Goal: Information Seeking & Learning: Learn about a topic

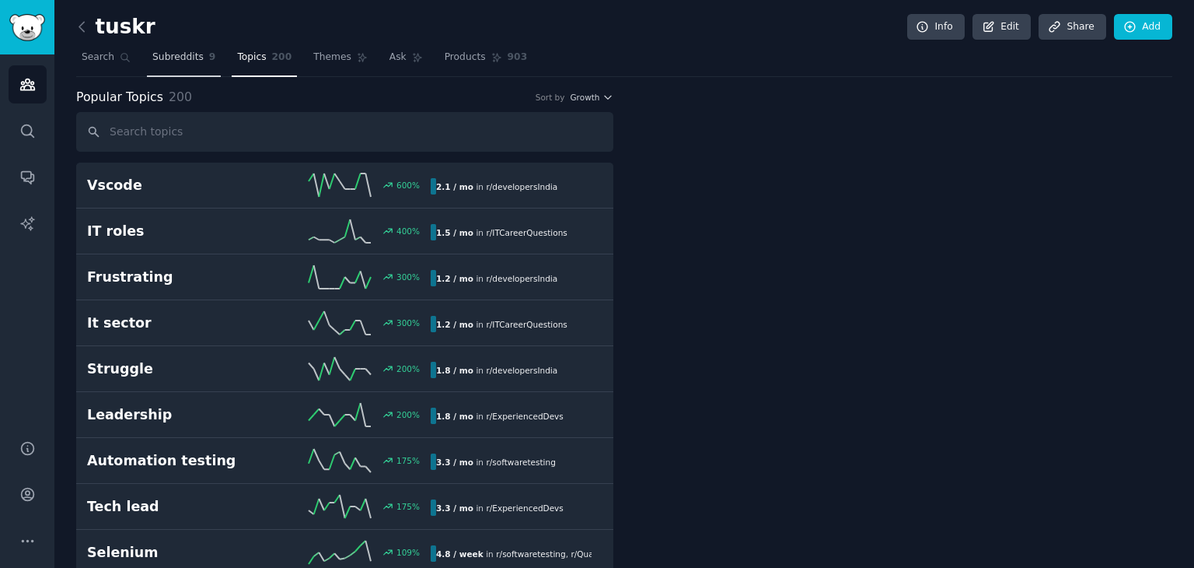
click at [191, 54] on span "Subreddits" at bounding box center [177, 58] width 51 height 14
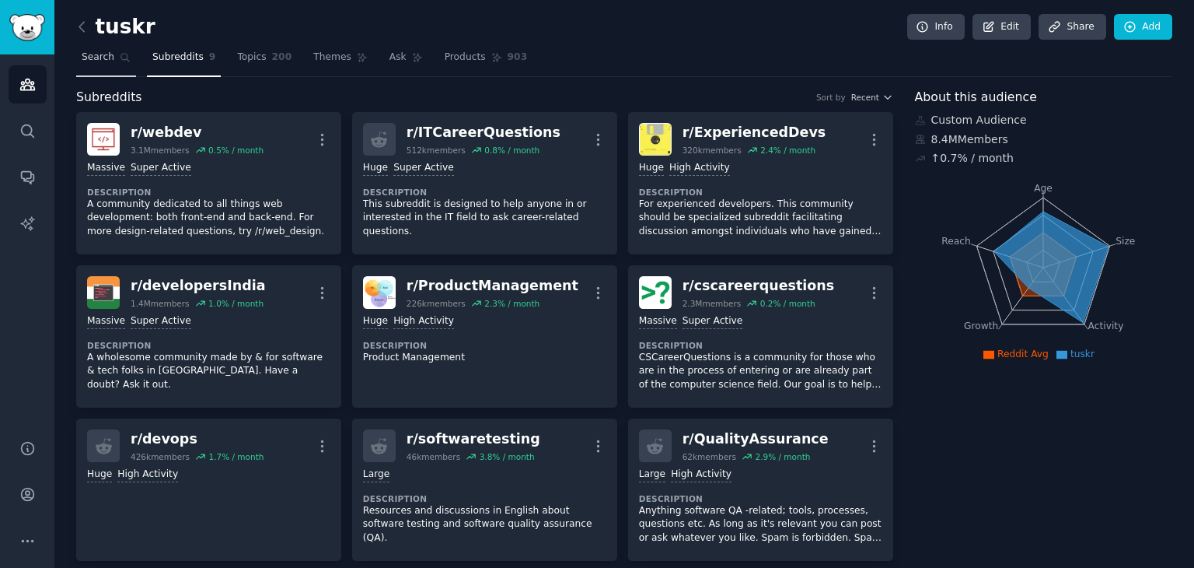
click at [109, 68] on link "Search" at bounding box center [106, 61] width 60 height 32
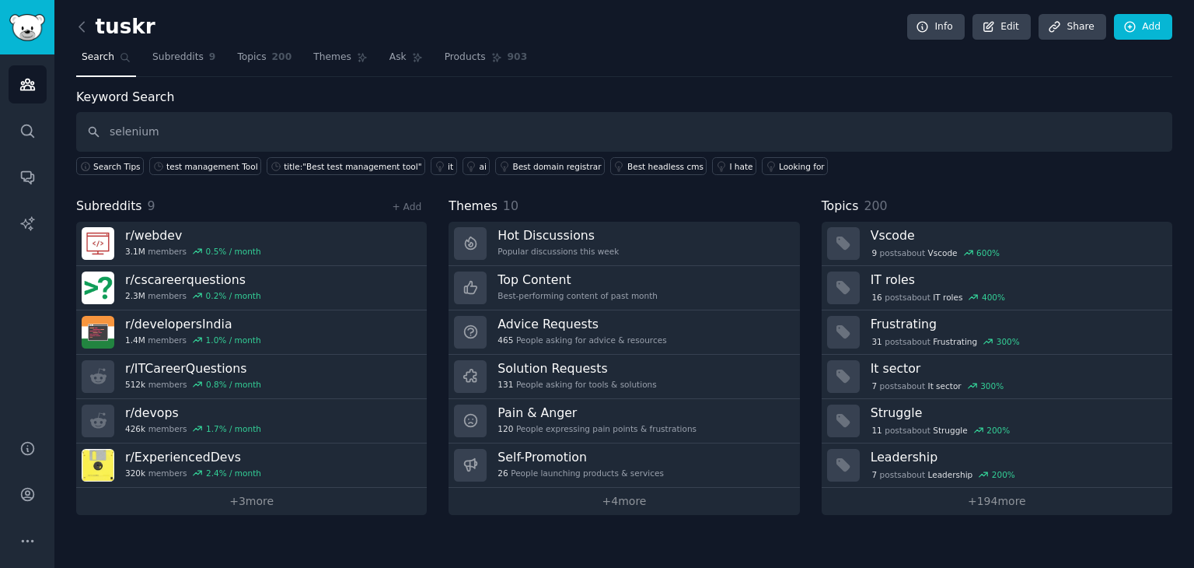
type input "selenium"
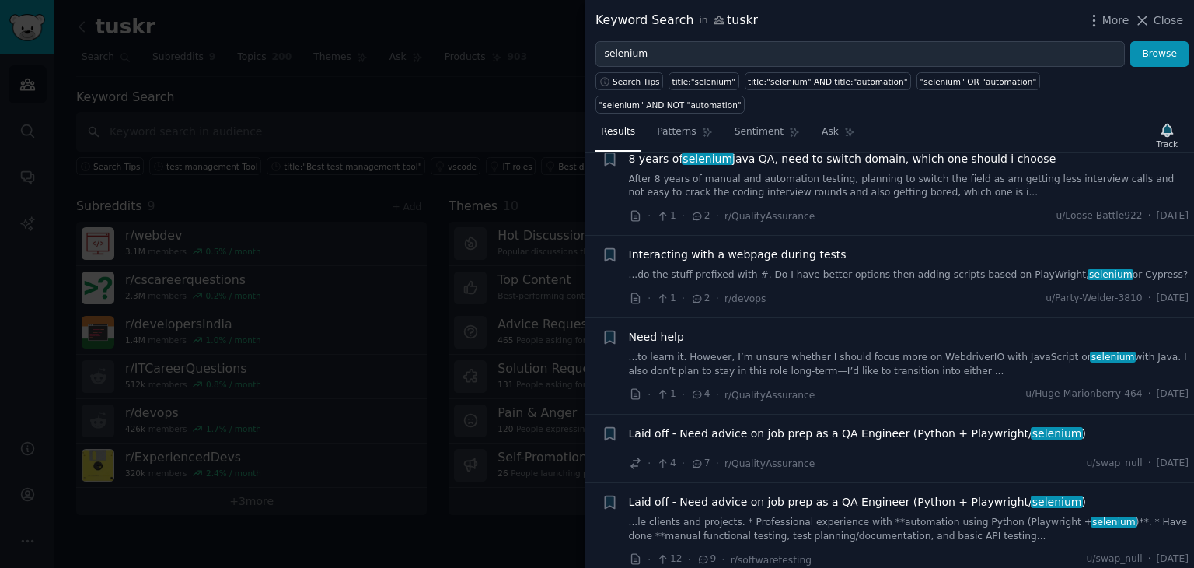
scroll to position [425, 0]
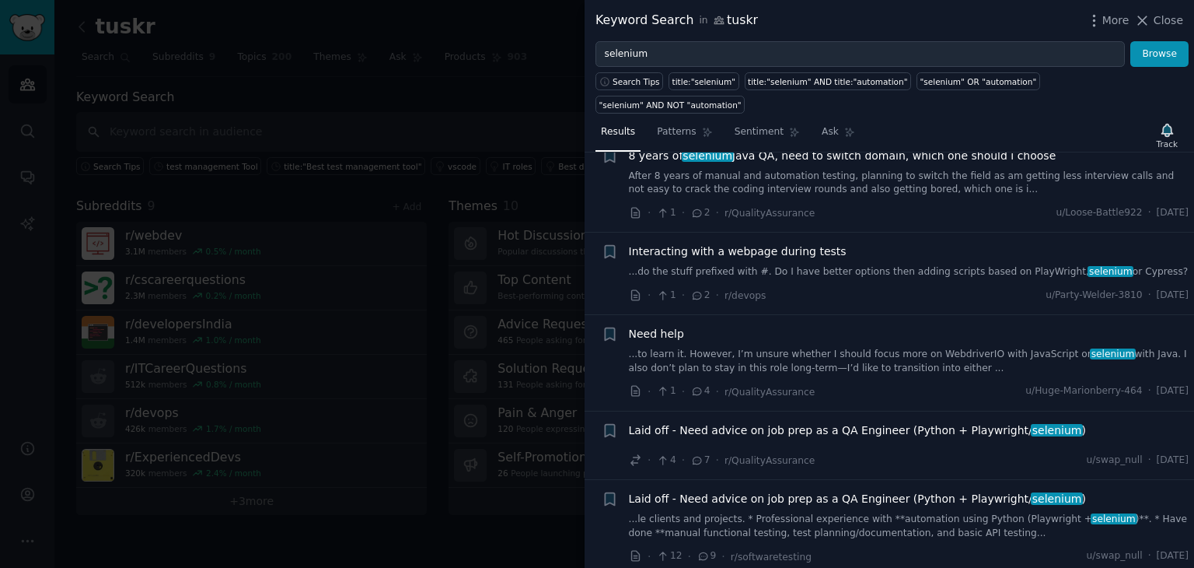
click at [518, 278] on div at bounding box center [597, 284] width 1194 height 568
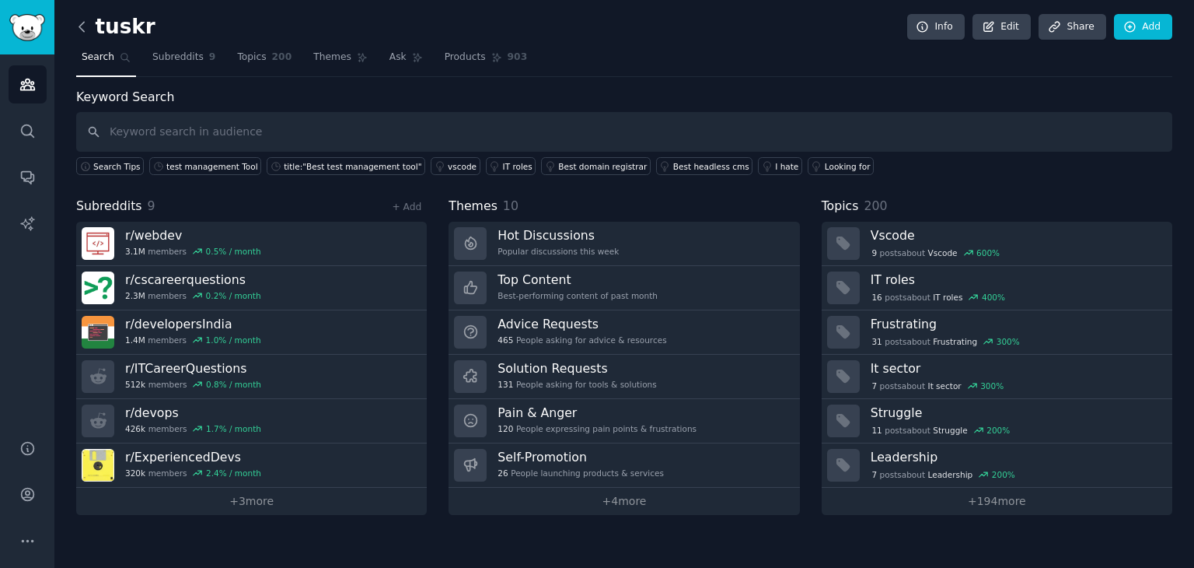
click at [84, 27] on icon at bounding box center [82, 27] width 16 height 16
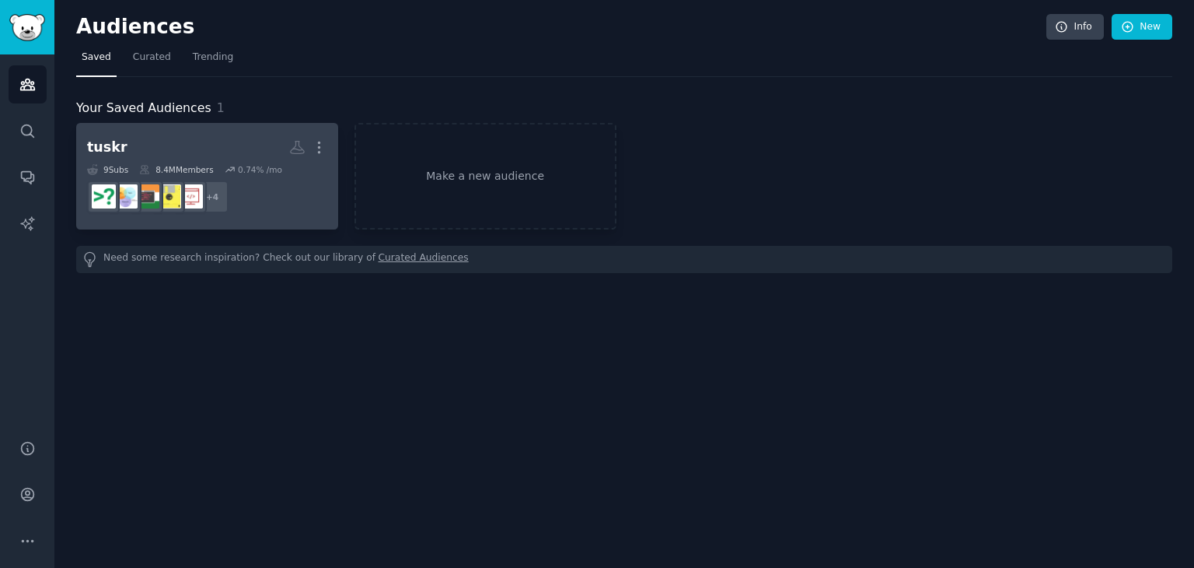
click at [286, 200] on dd "+ 4" at bounding box center [207, 197] width 240 height 44
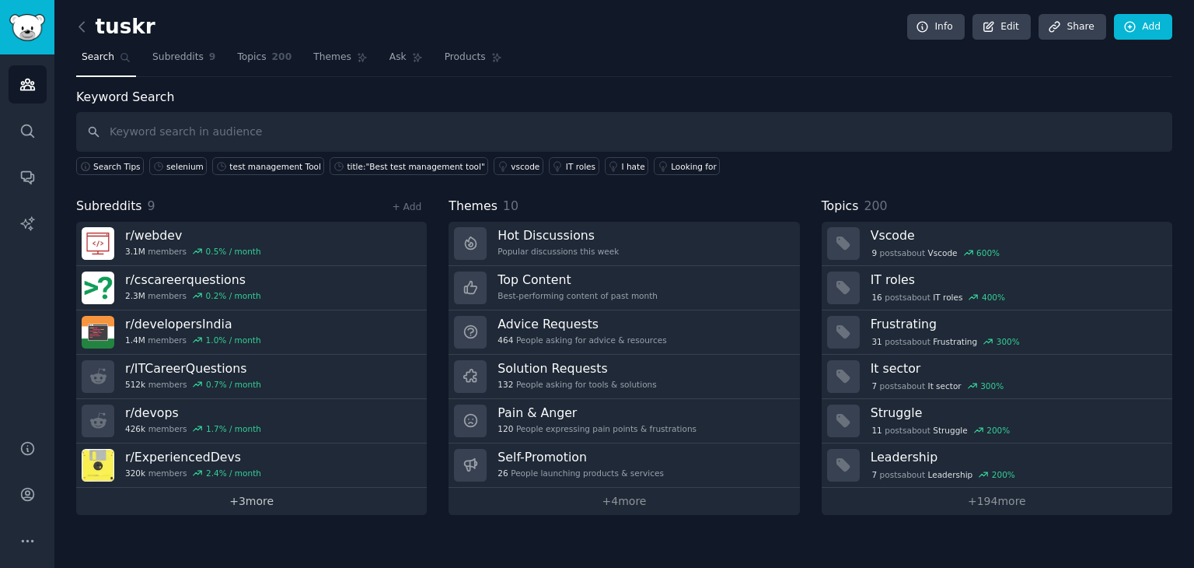
click at [282, 496] on link "+ 3 more" at bounding box center [251, 501] width 351 height 27
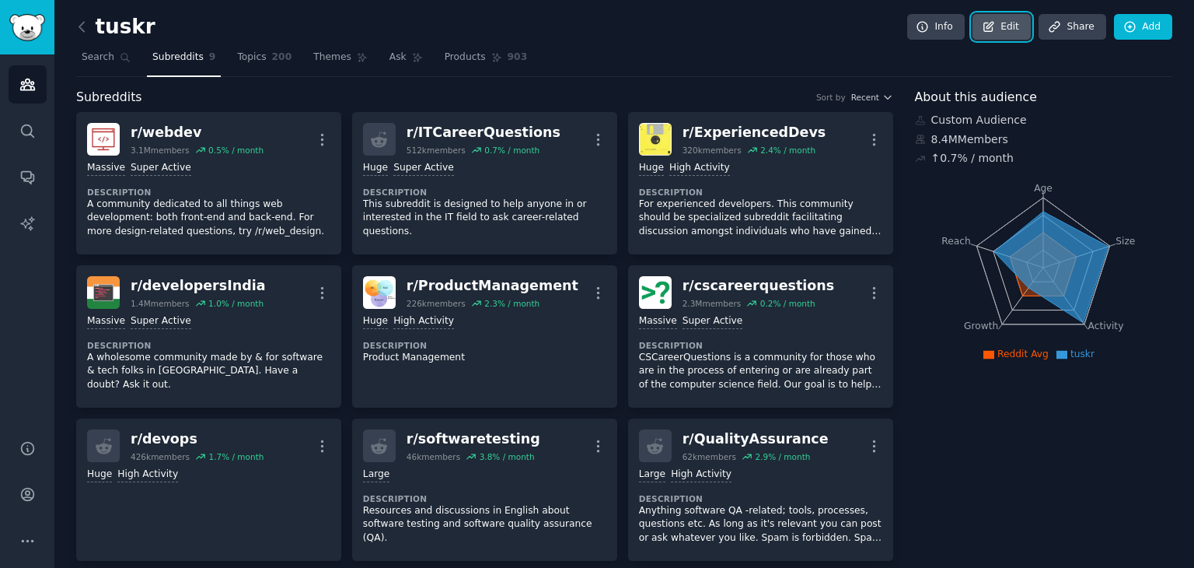
click at [995, 20] on icon at bounding box center [989, 27] width 14 height 14
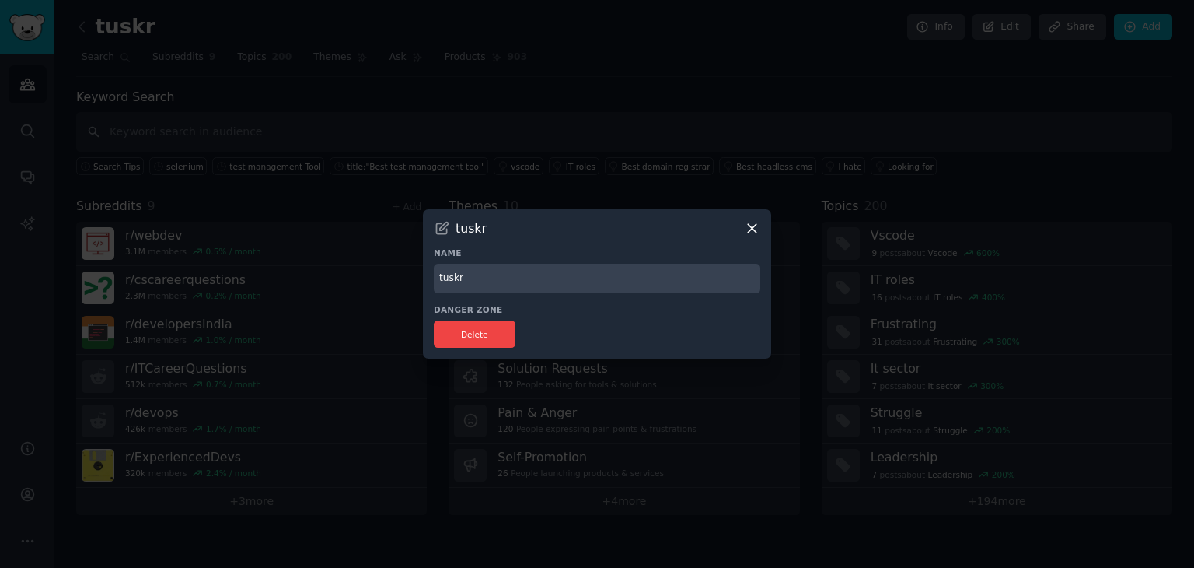
click at [753, 230] on icon at bounding box center [752, 228] width 16 height 16
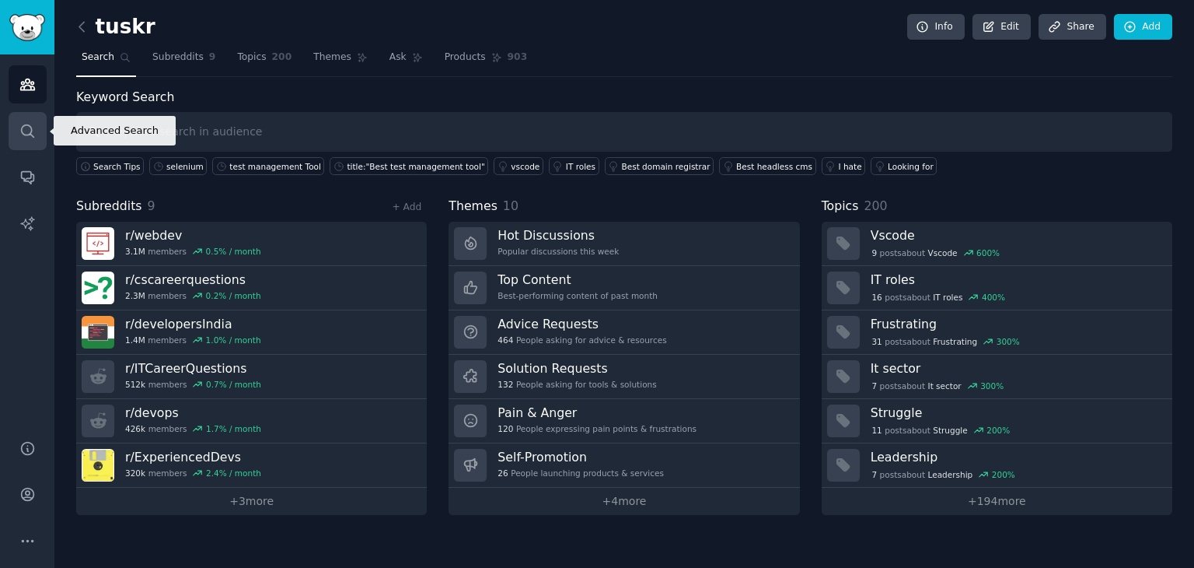
click at [24, 144] on link "Search" at bounding box center [28, 131] width 38 height 38
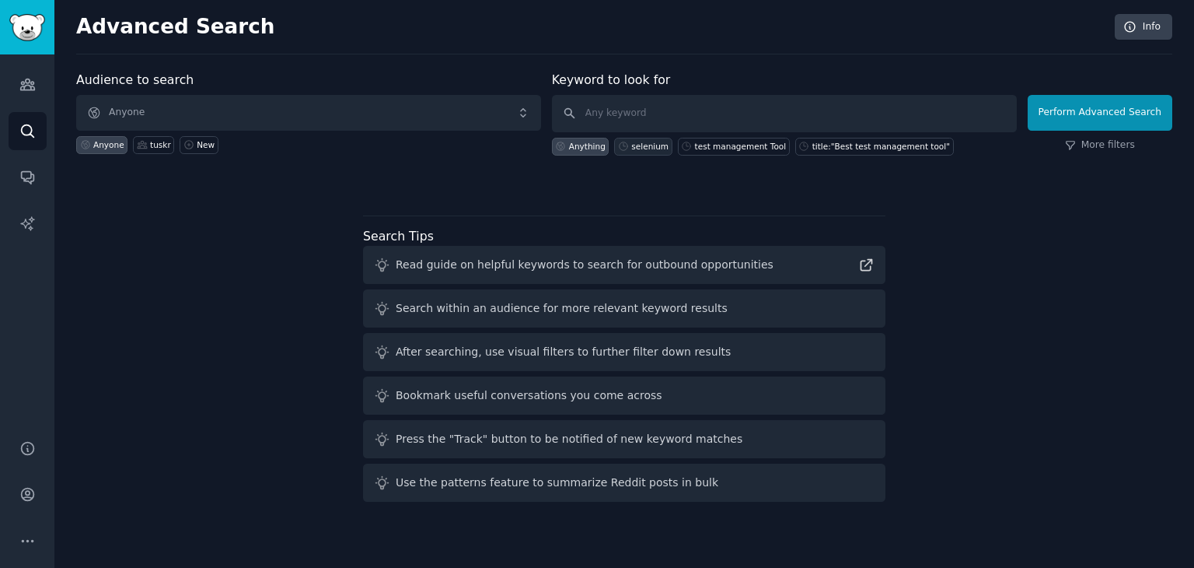
click at [639, 144] on div "selenium" at bounding box center [649, 146] width 37 height 11
type input "selenium"
click at [639, 144] on div "selenium" at bounding box center [649, 146] width 37 height 11
click at [28, 93] on link "Audiences" at bounding box center [28, 84] width 38 height 38
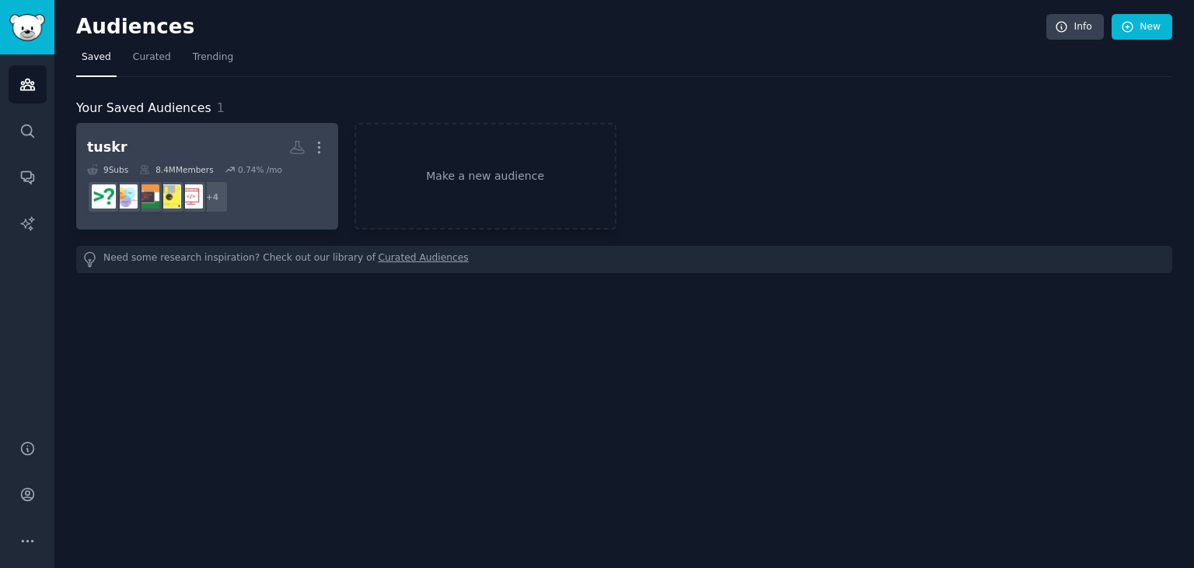
click at [173, 153] on h2 "tuskr More" at bounding box center [207, 147] width 240 height 27
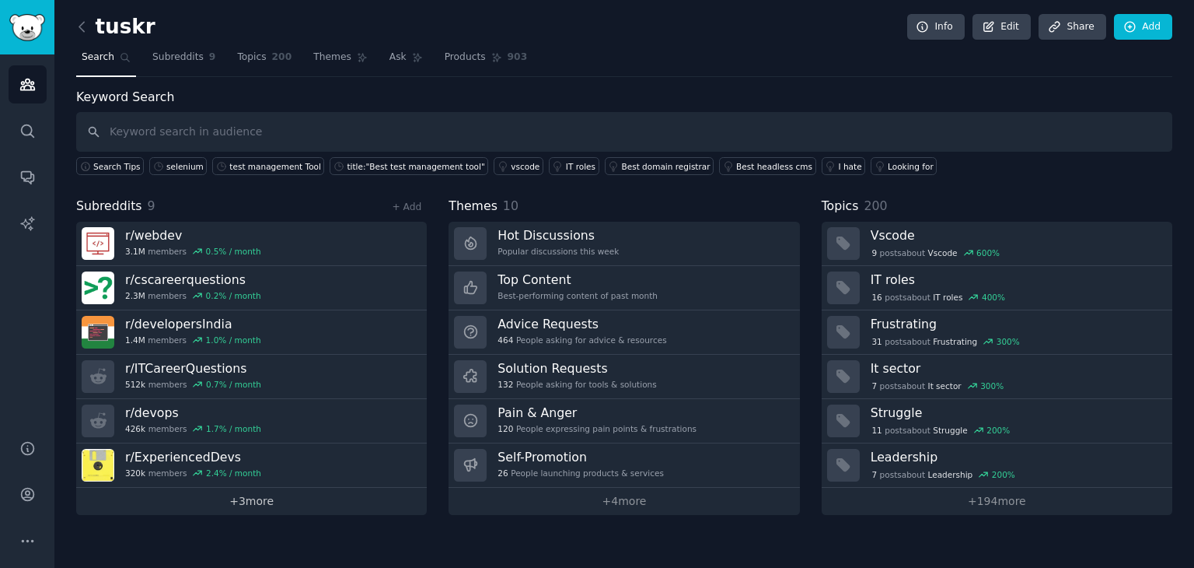
click at [264, 488] on link "+ 3 more" at bounding box center [251, 501] width 351 height 27
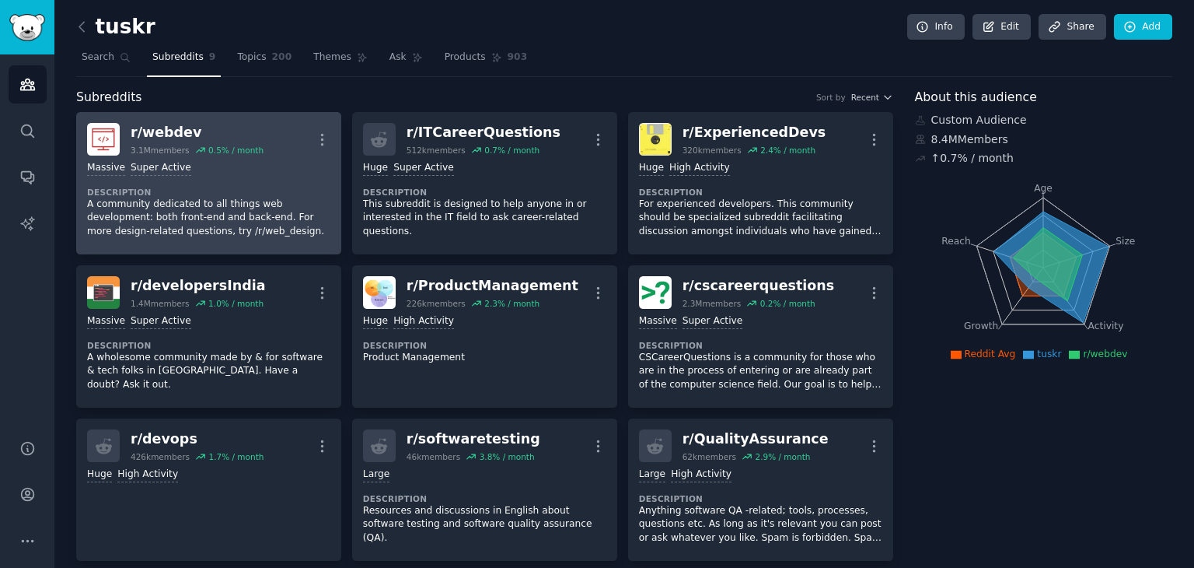
click at [246, 220] on p "A community dedicated to all things web development: both front-end and back-en…" at bounding box center [208, 218] width 243 height 41
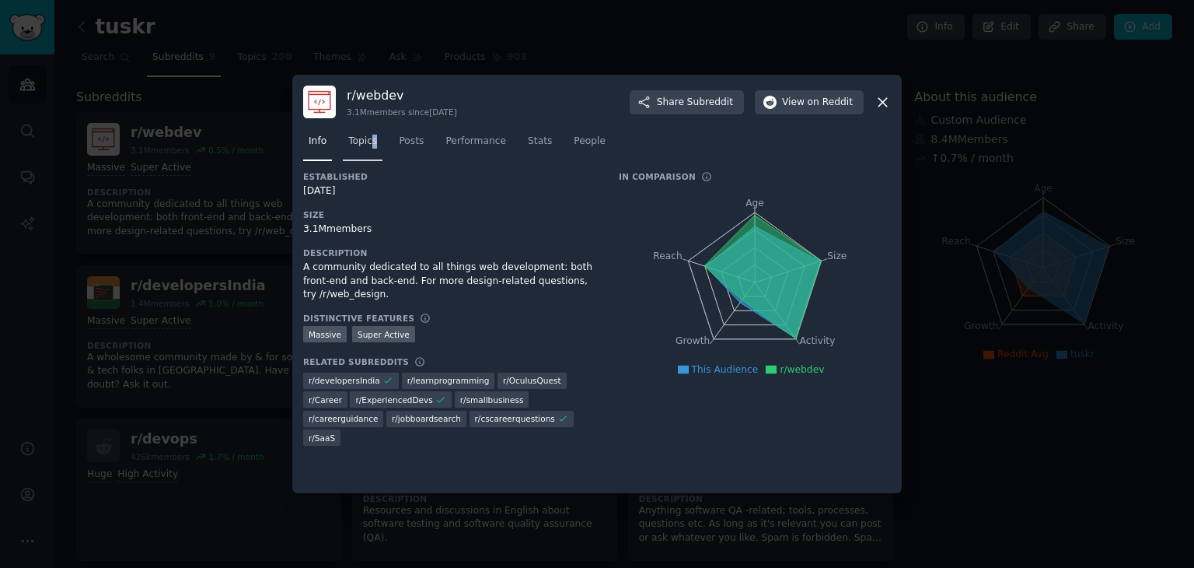
drag, startPoint x: 385, startPoint y: 148, endPoint x: 368, endPoint y: 146, distance: 17.2
click at [368, 146] on nav "Info Topics Posts Performance Stats People" at bounding box center [597, 145] width 588 height 32
click at [368, 146] on span "Topics" at bounding box center [362, 142] width 29 height 14
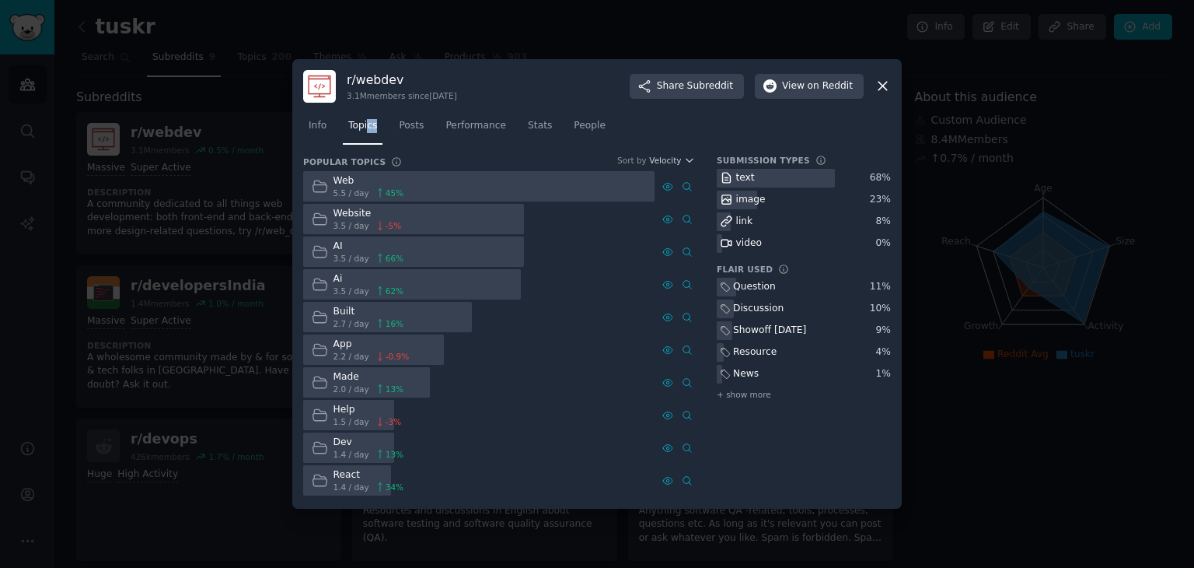
click at [880, 88] on icon at bounding box center [883, 86] width 9 height 9
